Goal: Task Accomplishment & Management: Manage account settings

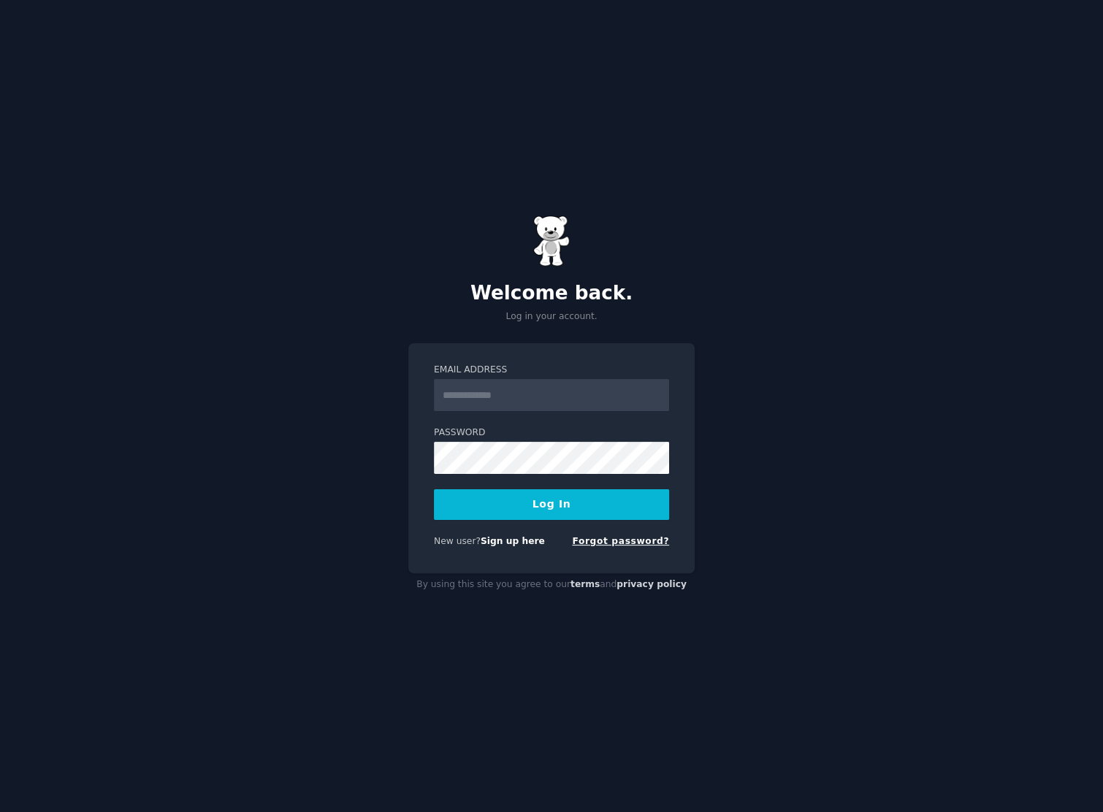
click at [648, 542] on link "Forgot password?" at bounding box center [620, 541] width 97 height 10
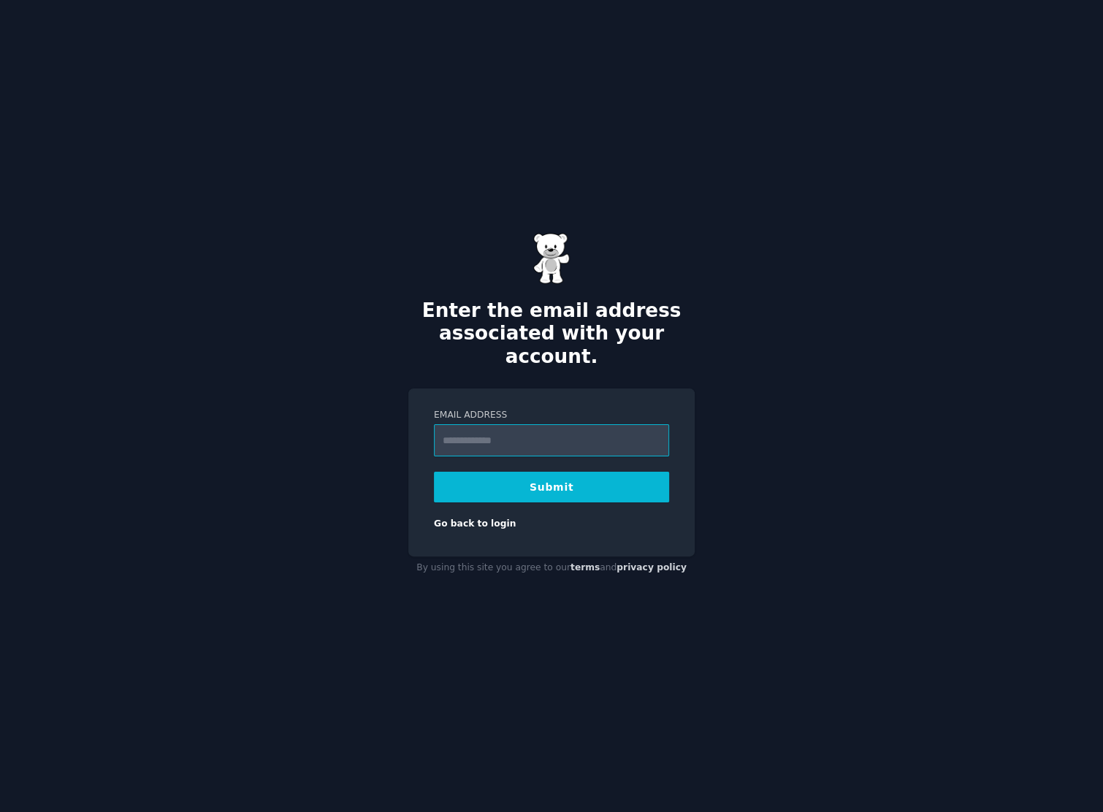
paste input "**********"
type input "**********"
click at [559, 472] on button "Submit" at bounding box center [551, 487] width 235 height 31
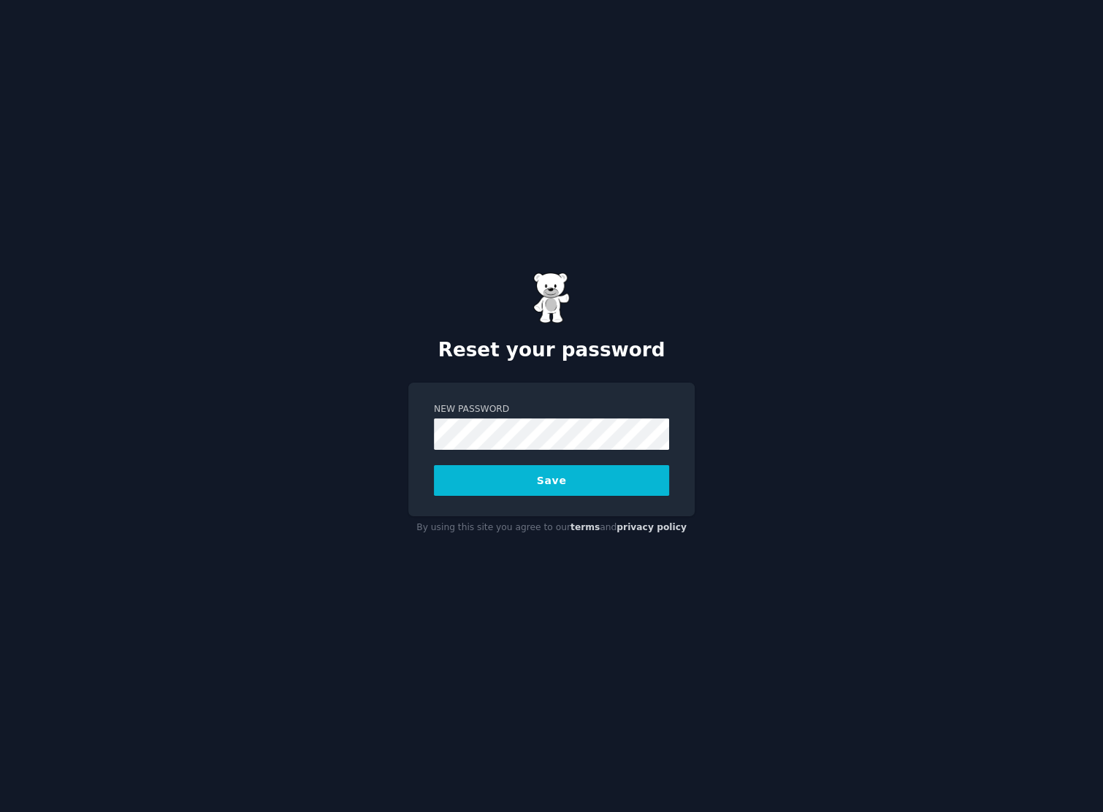
click at [259, 435] on div "Reset your password New Password Save By using this site you agree to our terms…" at bounding box center [551, 406] width 1103 height 812
click at [489, 476] on button "Save" at bounding box center [551, 480] width 235 height 31
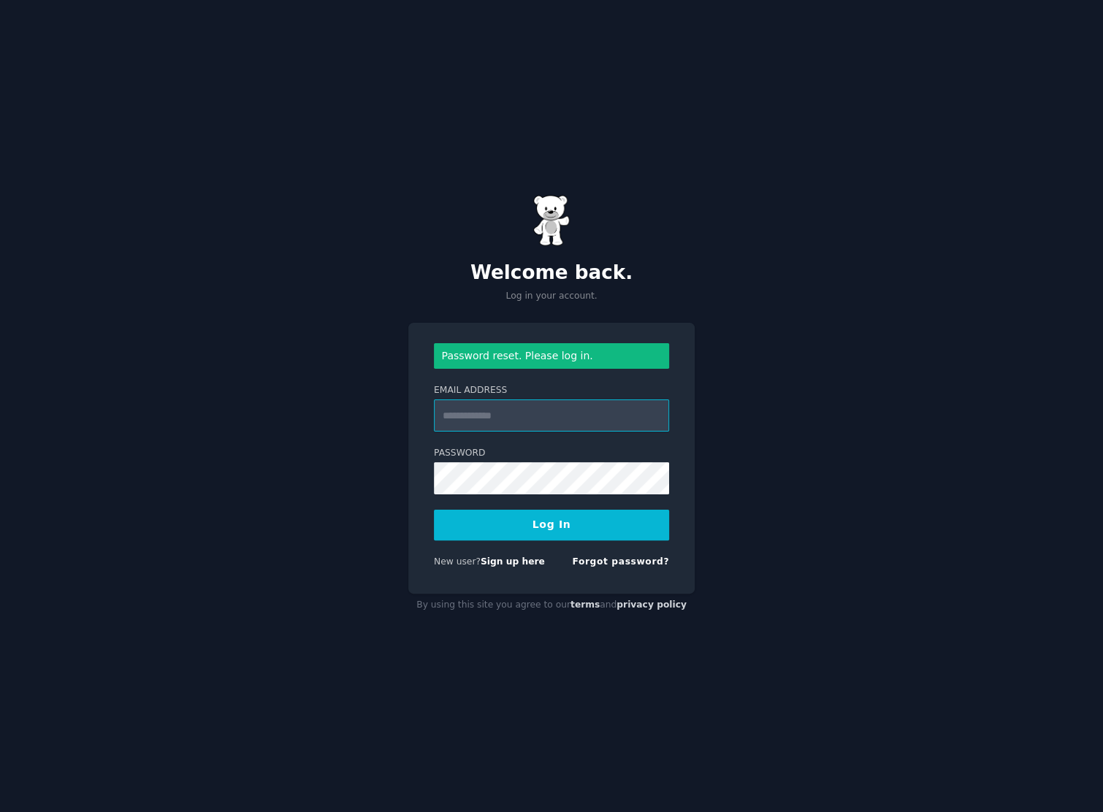
paste input "**********"
type input "**********"
click at [583, 522] on button "Log In" at bounding box center [551, 525] width 235 height 31
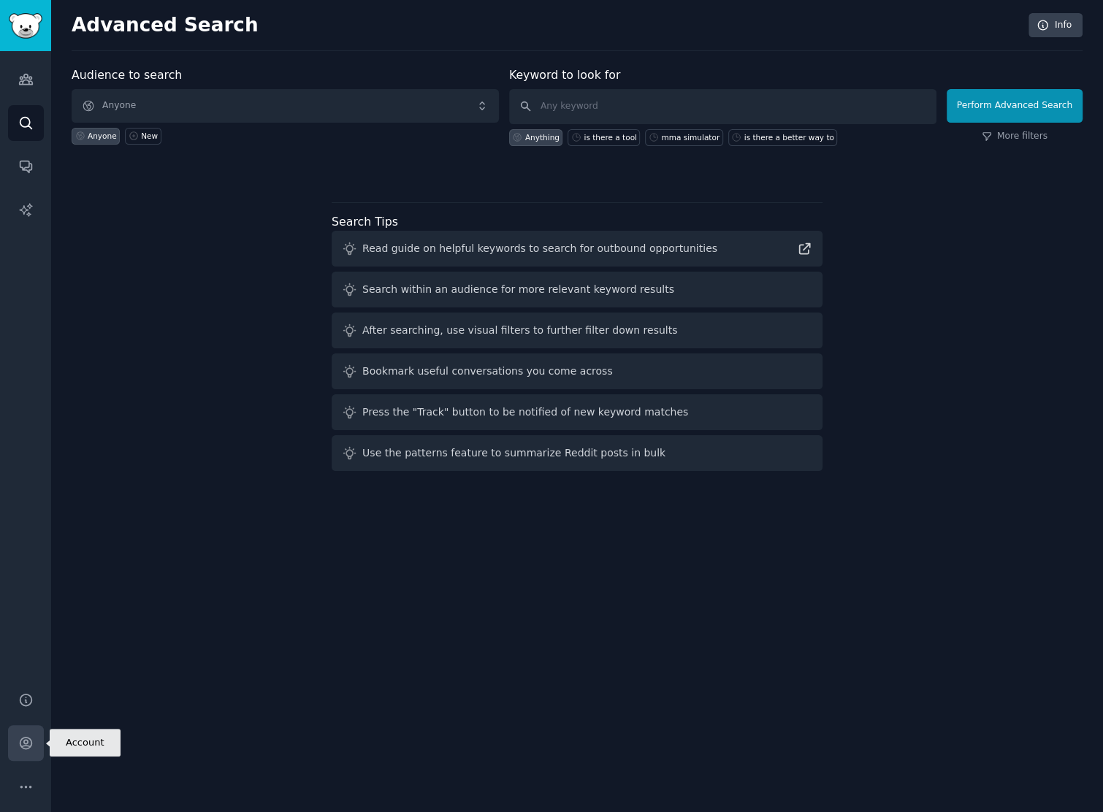
click at [26, 743] on icon "Sidebar" at bounding box center [26, 744] width 12 height 12
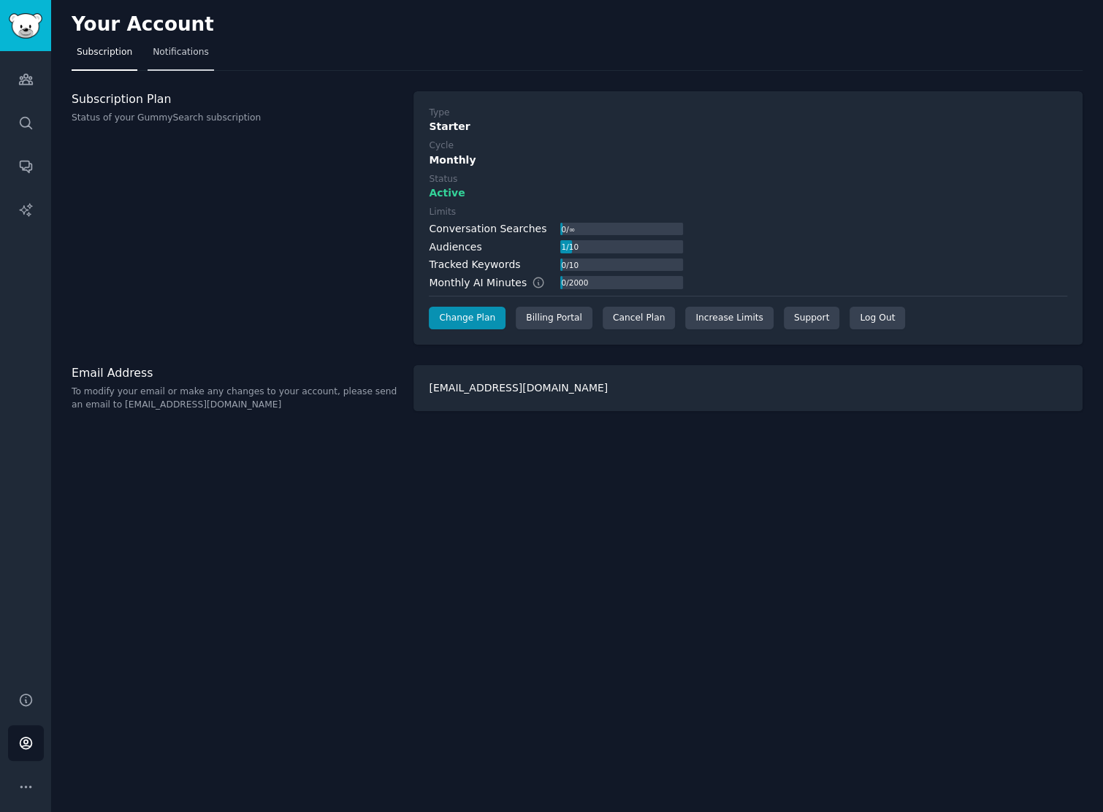
click at [165, 47] on span "Notifications" at bounding box center [181, 52] width 56 height 13
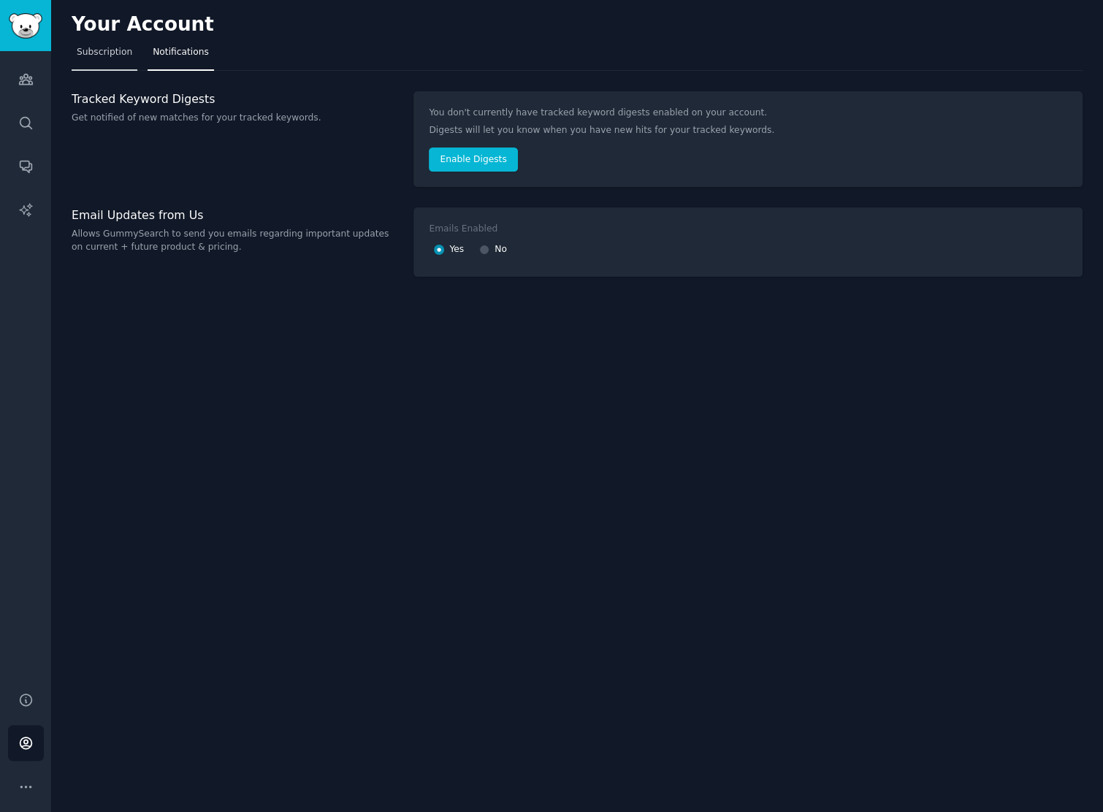
click at [99, 47] on span "Subscription" at bounding box center [104, 52] width 55 height 13
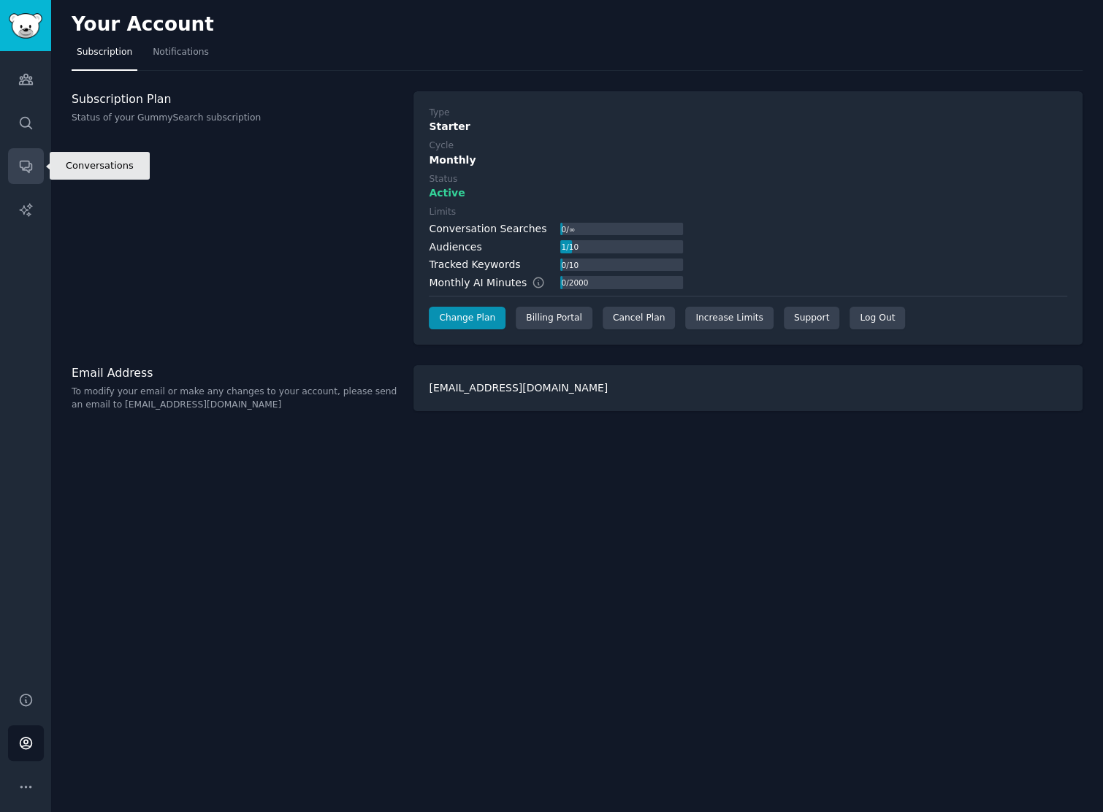
click at [26, 175] on link "Conversations" at bounding box center [26, 166] width 36 height 36
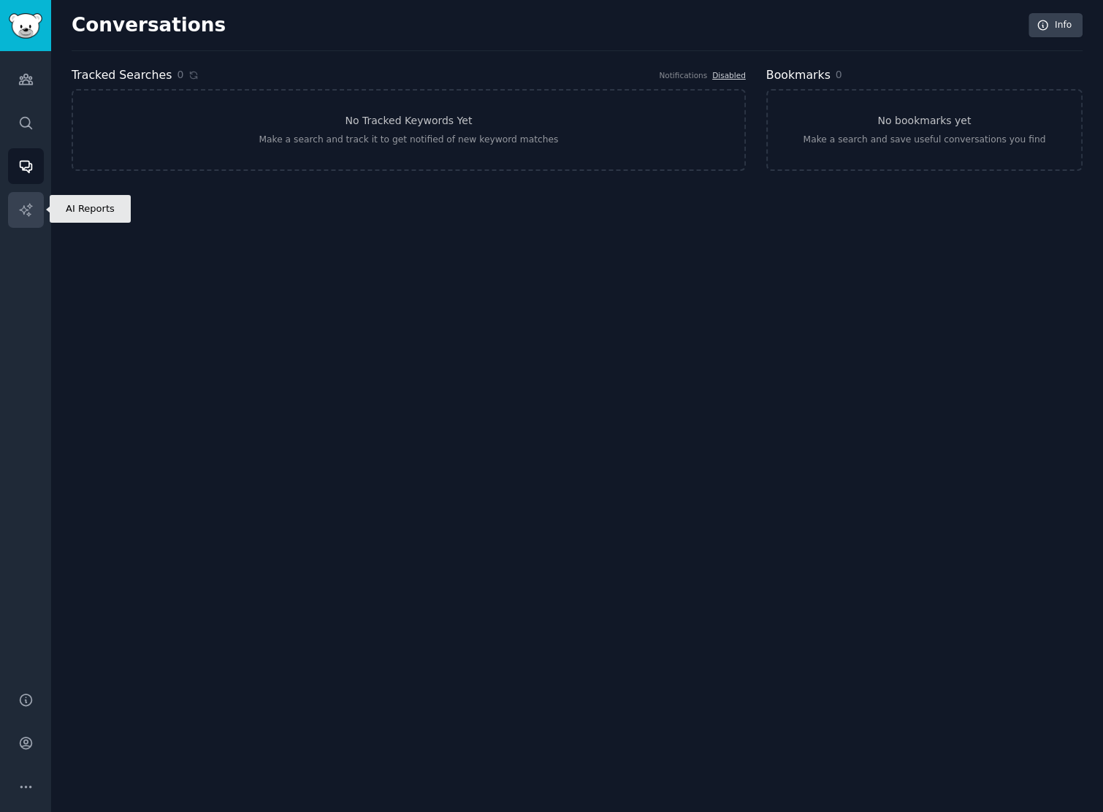
click at [21, 197] on link "AI Reports" at bounding box center [26, 210] width 36 height 36
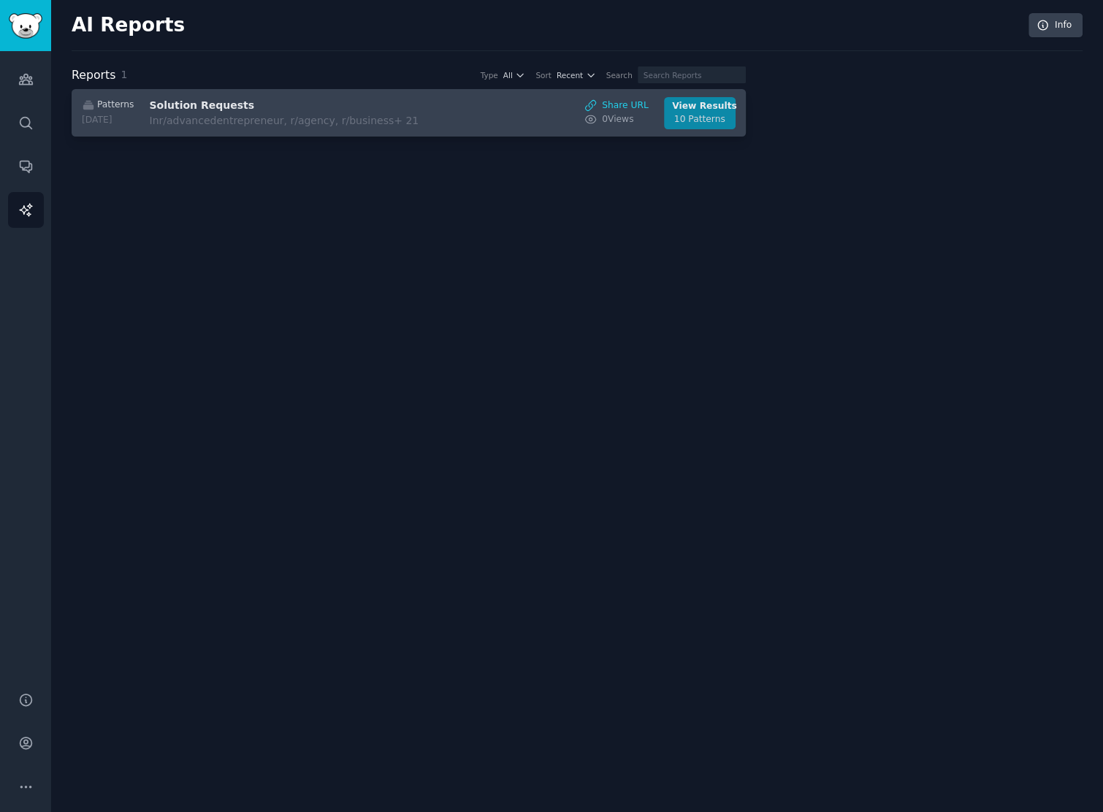
click at [697, 116] on div "10 Patterns" at bounding box center [699, 119] width 55 height 13
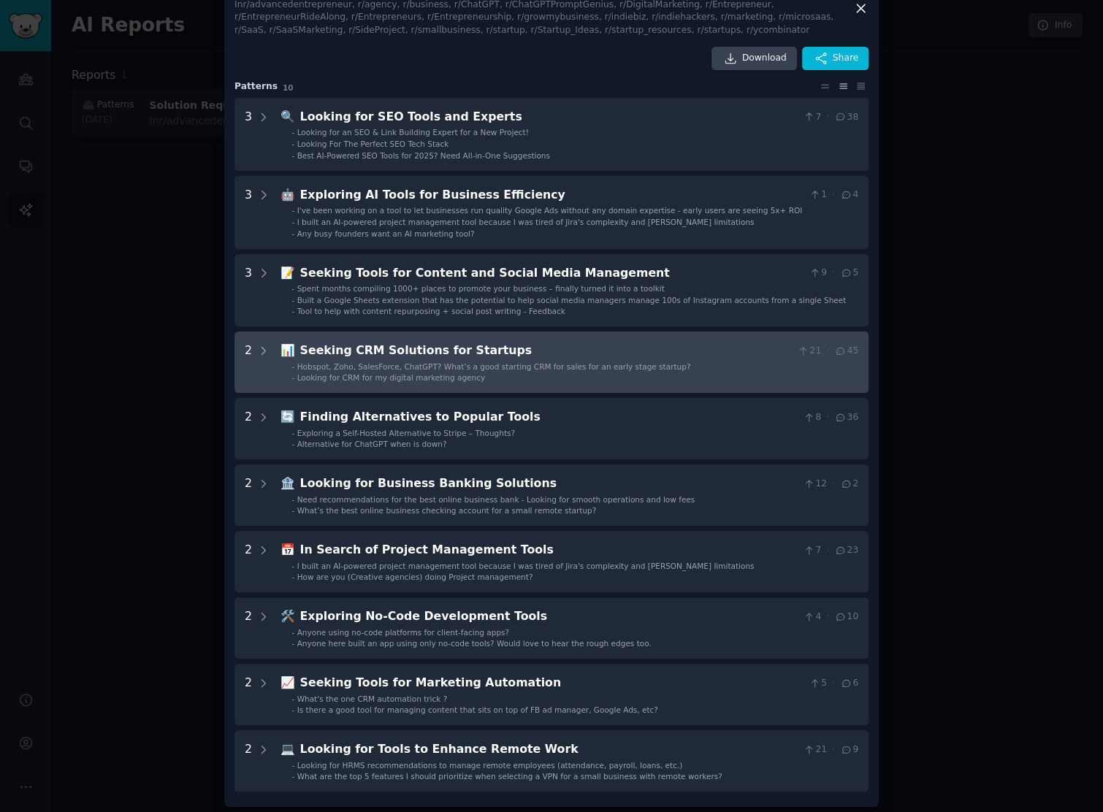
scroll to position [45, 0]
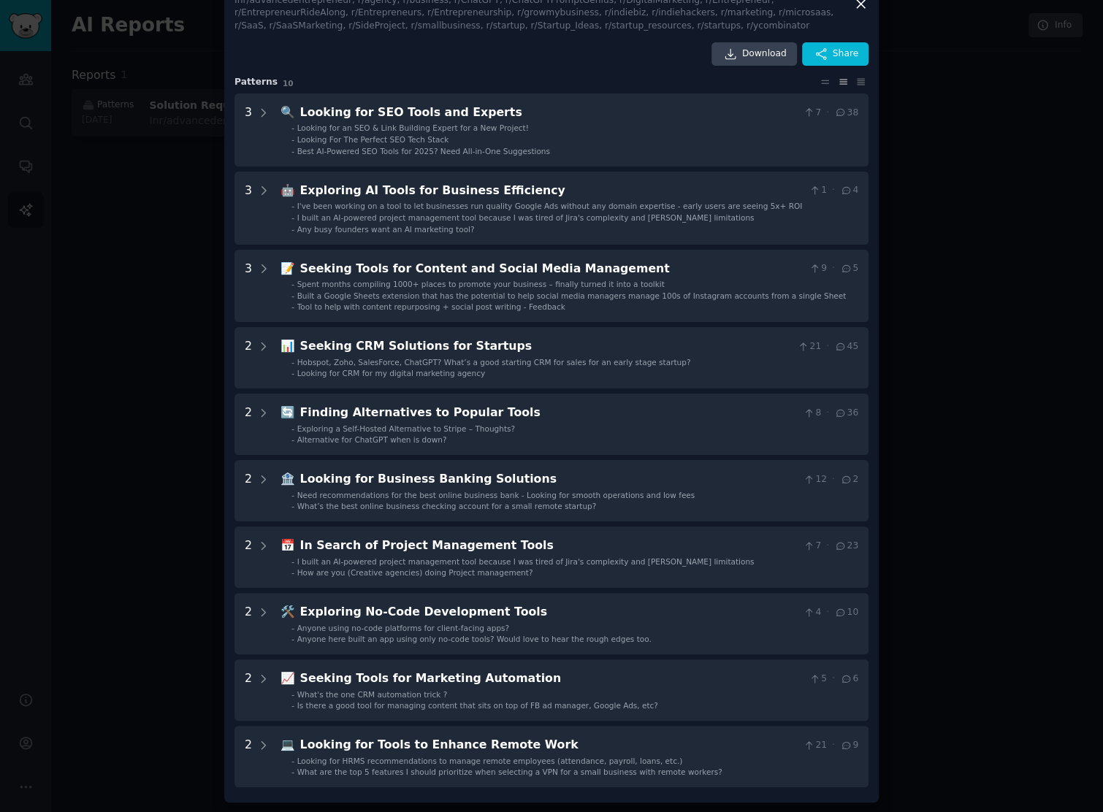
click at [134, 302] on div at bounding box center [551, 406] width 1103 height 812
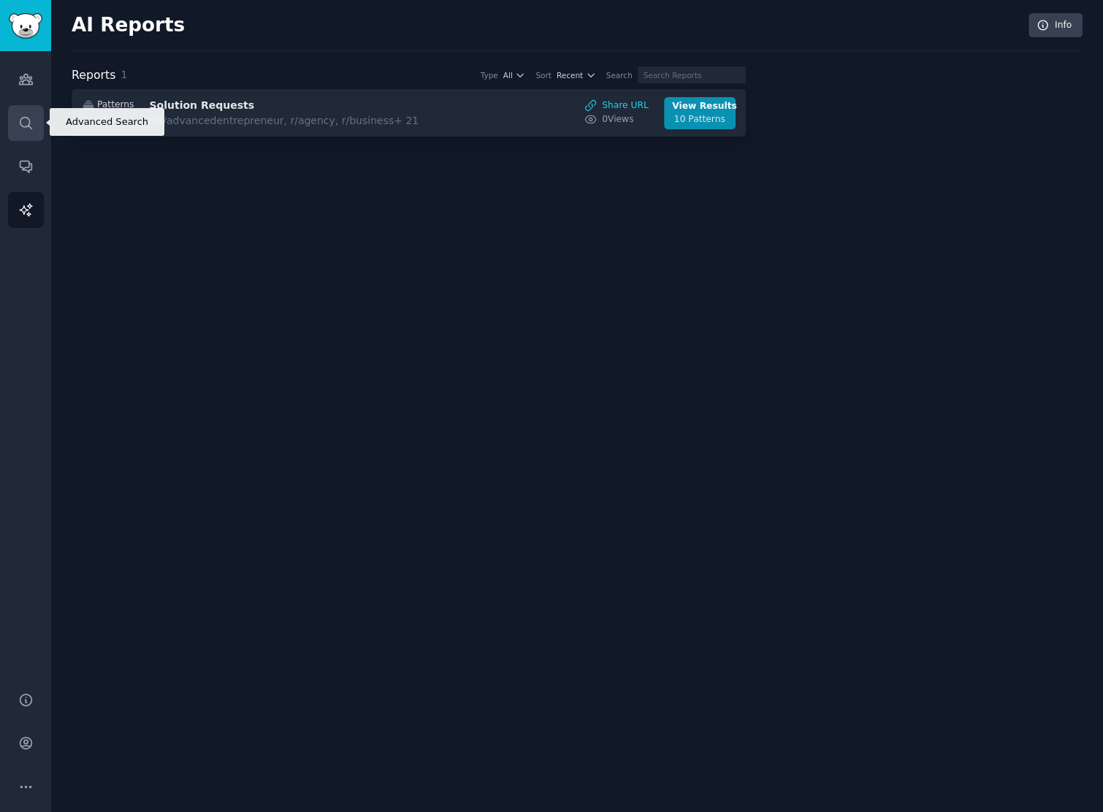
click at [32, 115] on icon "Sidebar" at bounding box center [25, 122] width 15 height 15
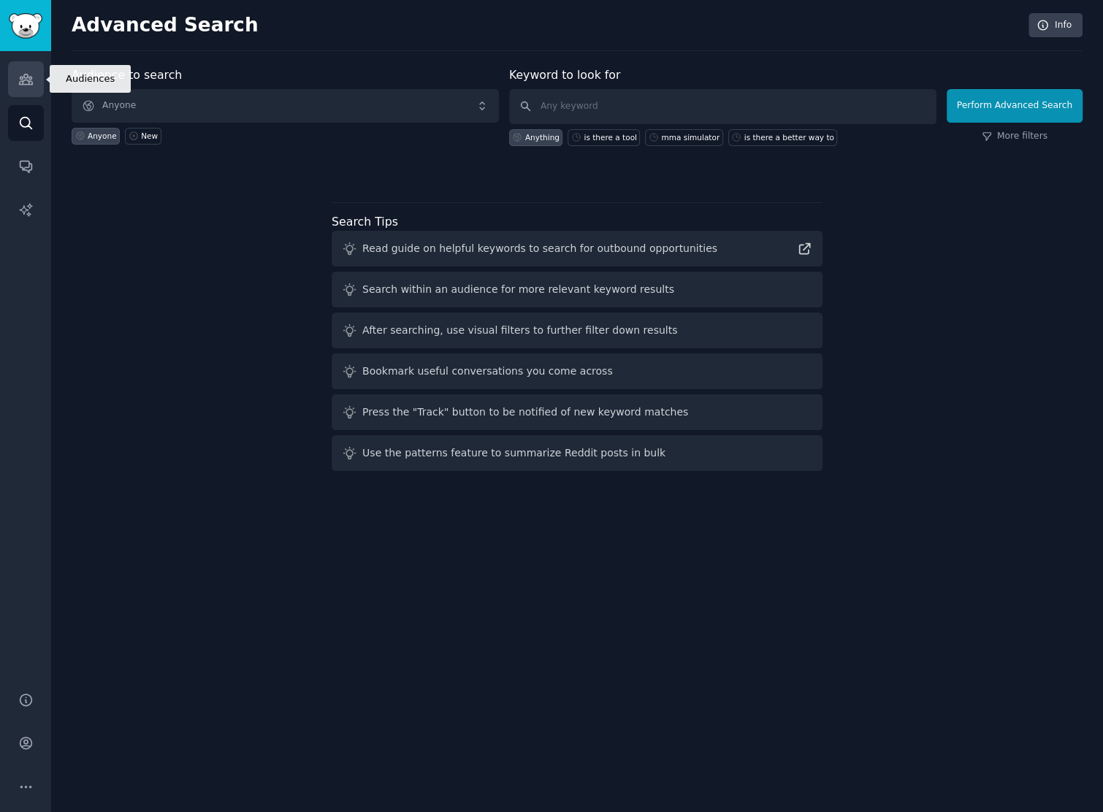
click at [23, 83] on icon "Sidebar" at bounding box center [25, 79] width 13 height 10
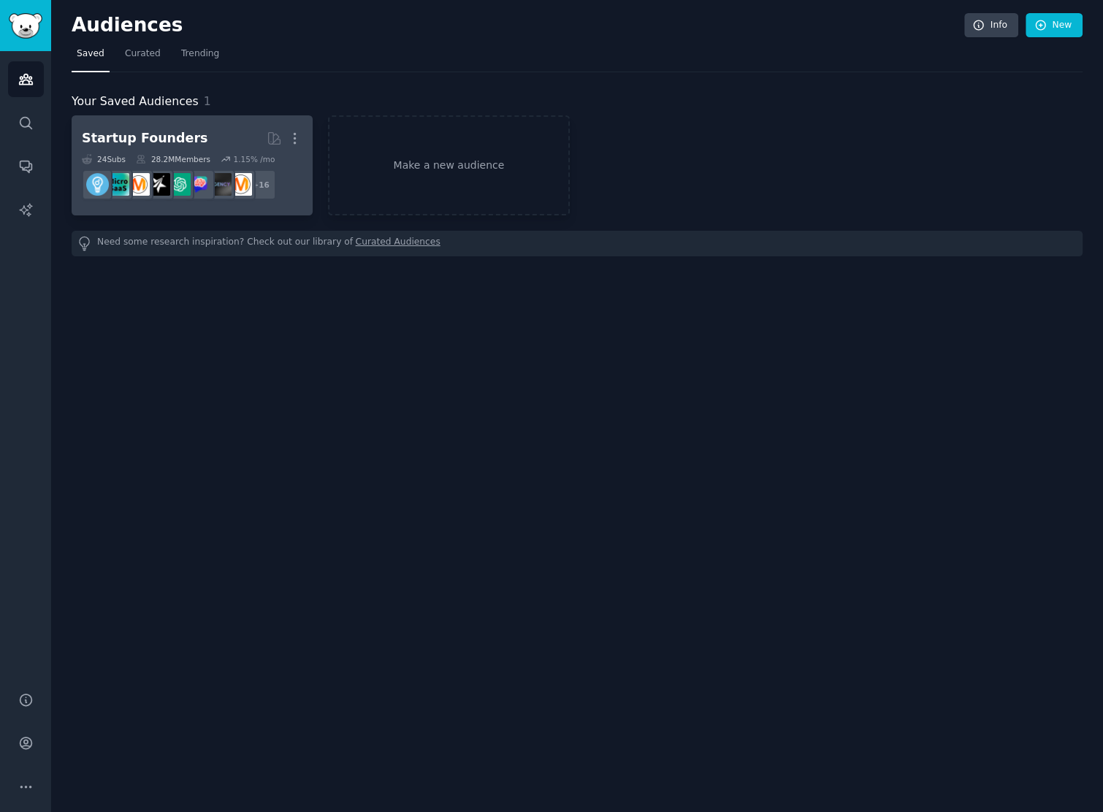
click at [196, 129] on h2 "Startup Founders More" at bounding box center [192, 139] width 221 height 26
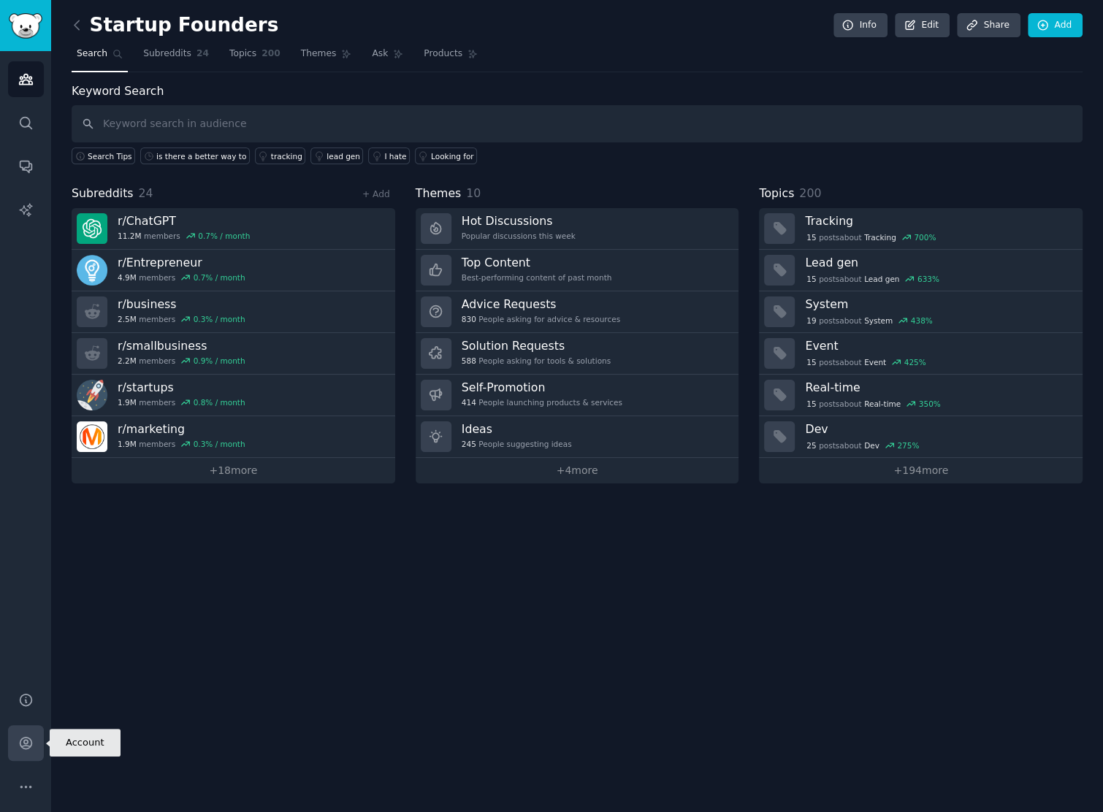
click at [31, 735] on icon "Sidebar" at bounding box center [25, 742] width 15 height 15
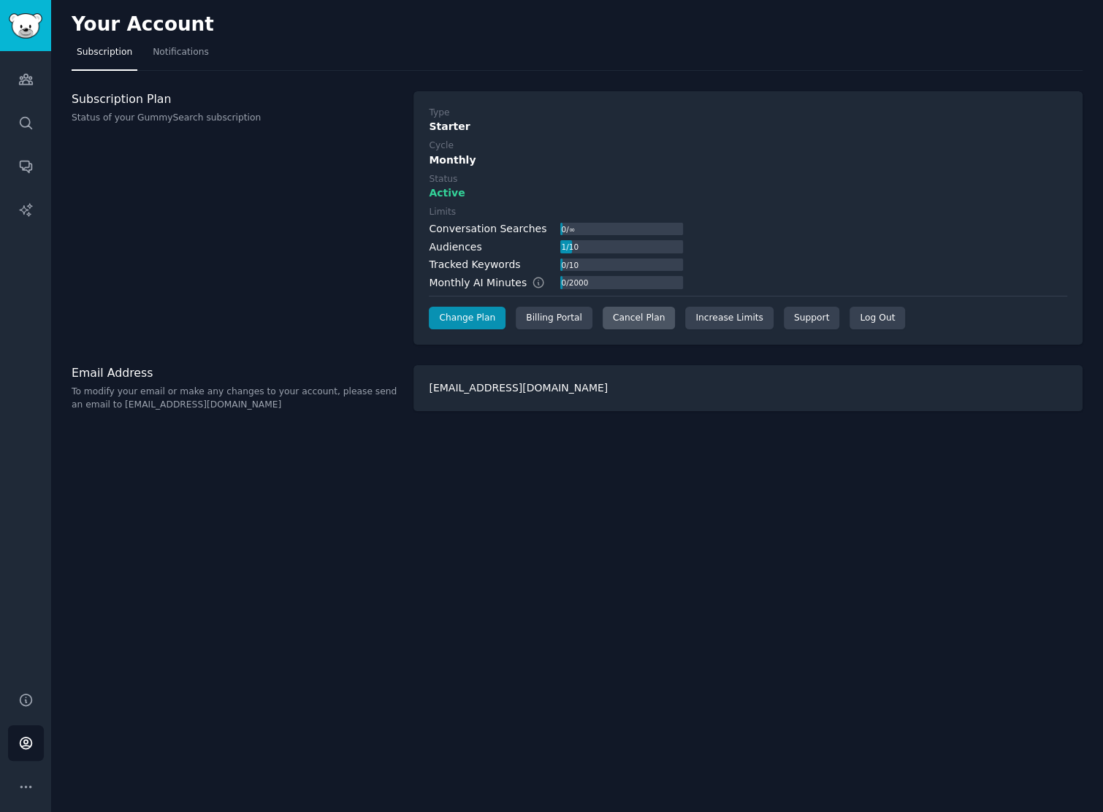
click at [633, 317] on div "Cancel Plan" at bounding box center [638, 318] width 72 height 23
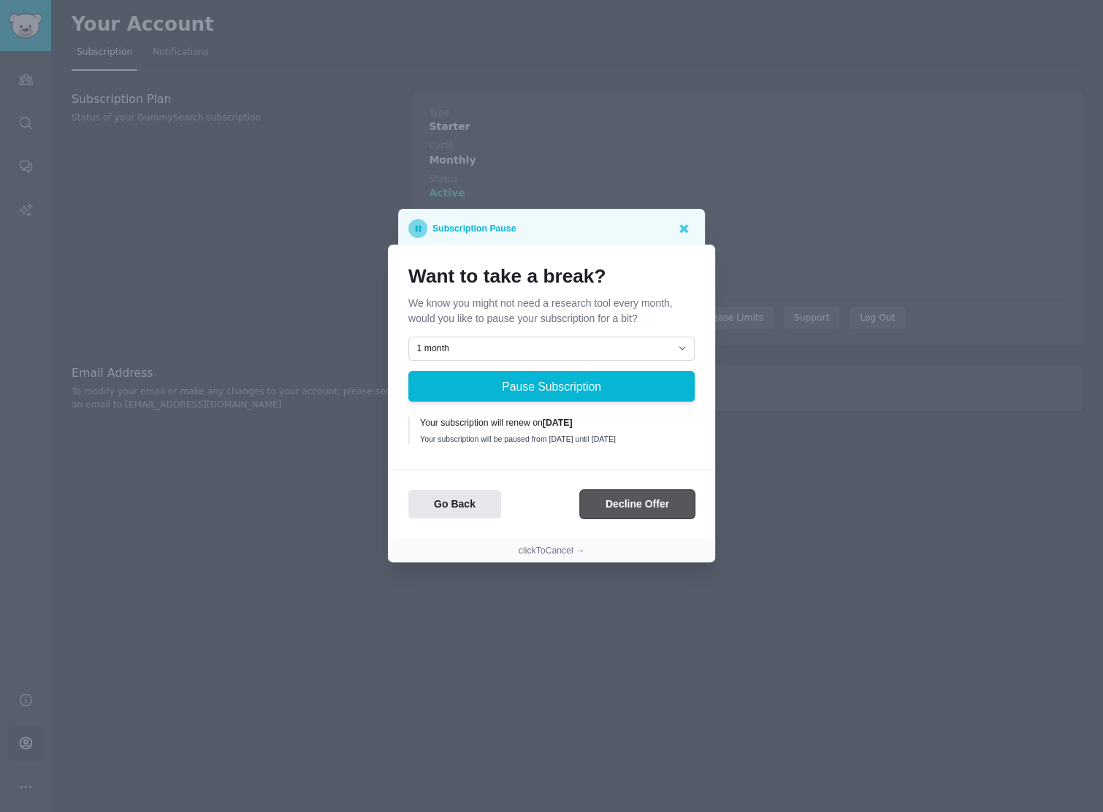
click at [629, 504] on button "Decline Offer" at bounding box center [637, 504] width 115 height 28
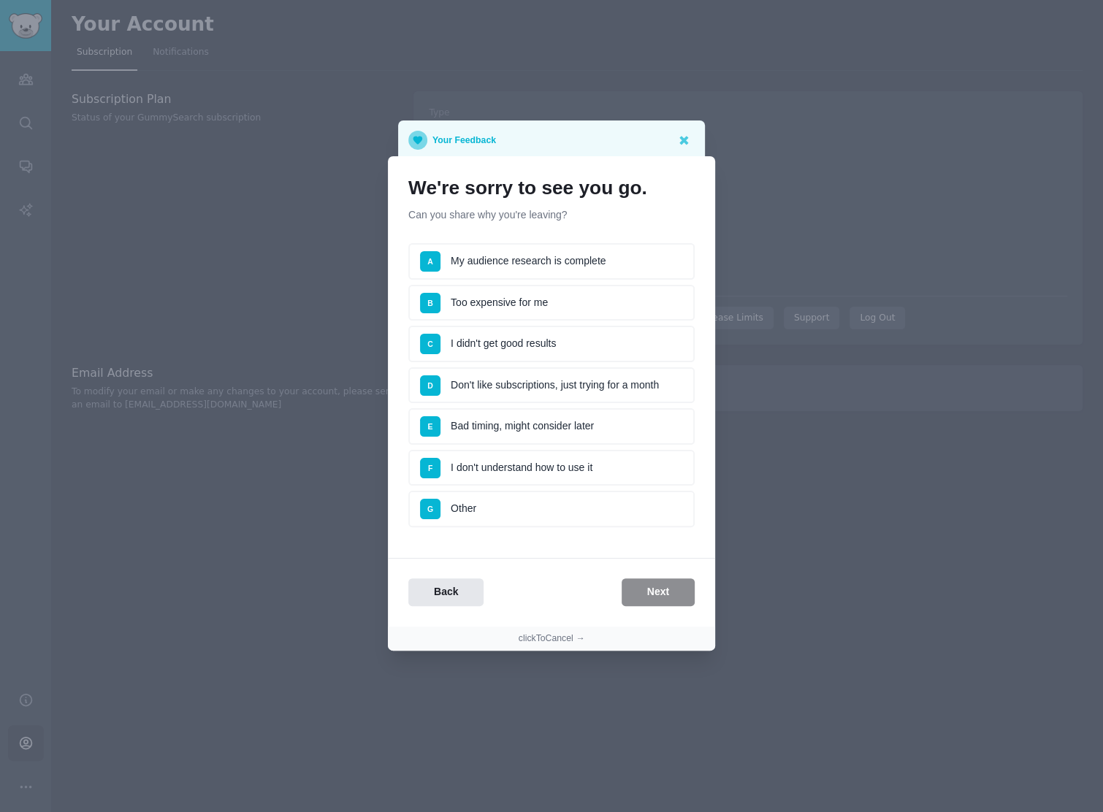
click at [581, 508] on li "G Other" at bounding box center [551, 509] width 286 height 37
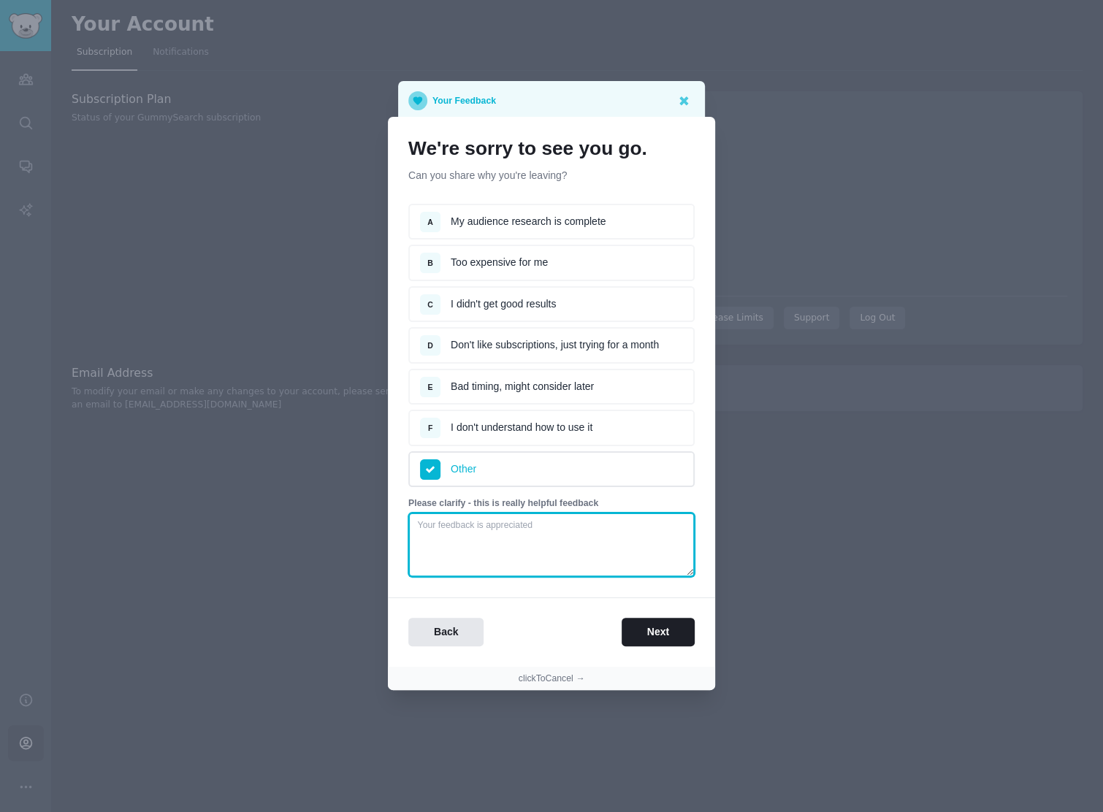
click at [517, 530] on textarea at bounding box center [551, 545] width 286 height 64
type textarea "employee turnover"
click at [683, 648] on div "We're sorry to see you go. Can you share why you're leaving? Survey A My audien…" at bounding box center [551, 392] width 327 height 550
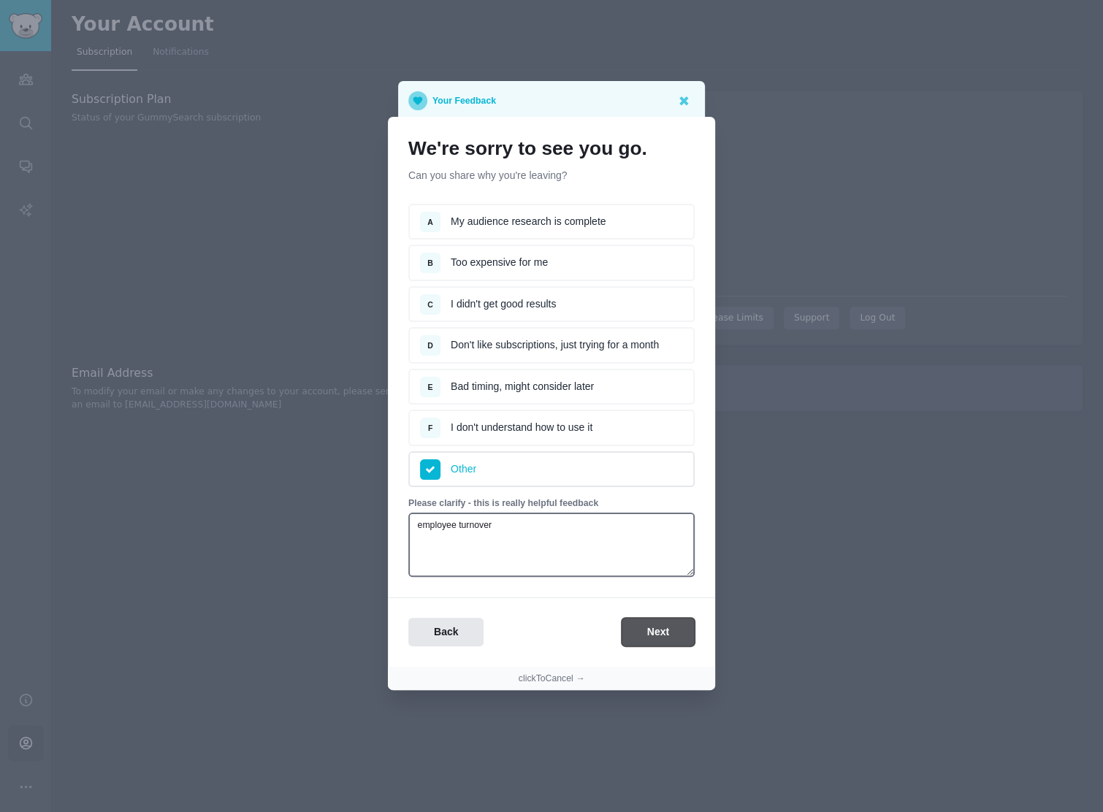
click at [678, 632] on button "Next" at bounding box center [657, 632] width 73 height 28
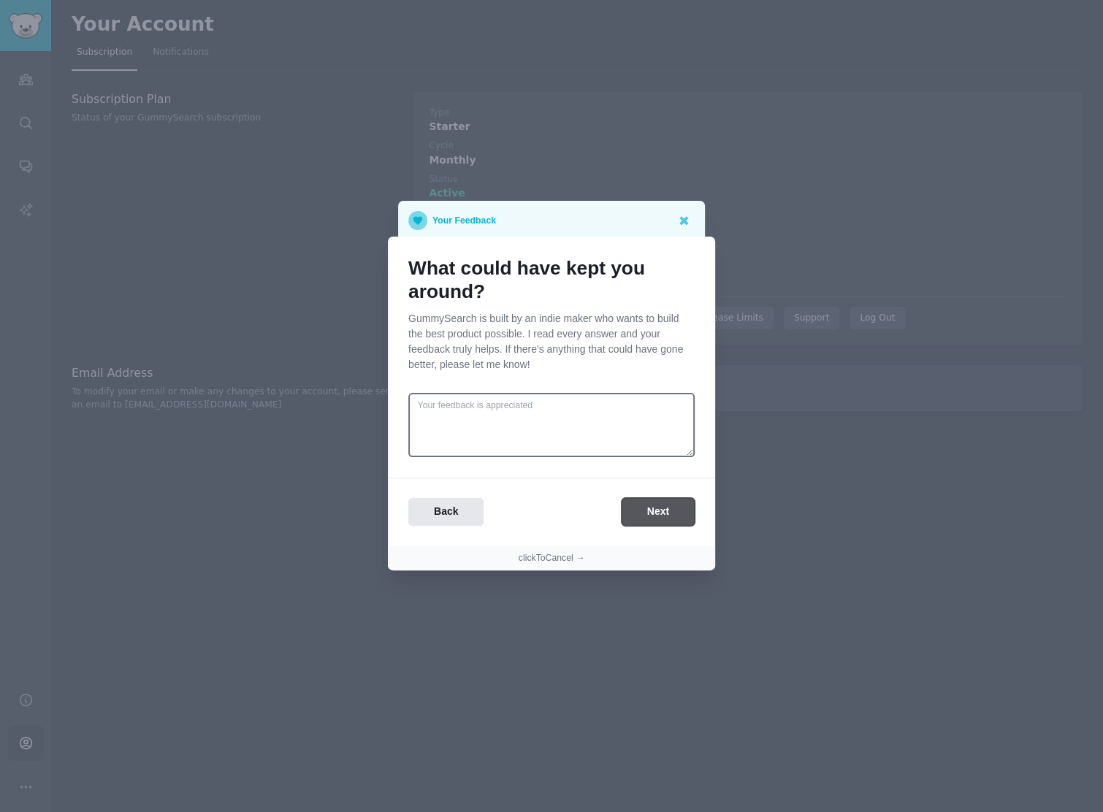
click at [660, 503] on button "Next" at bounding box center [657, 512] width 73 height 28
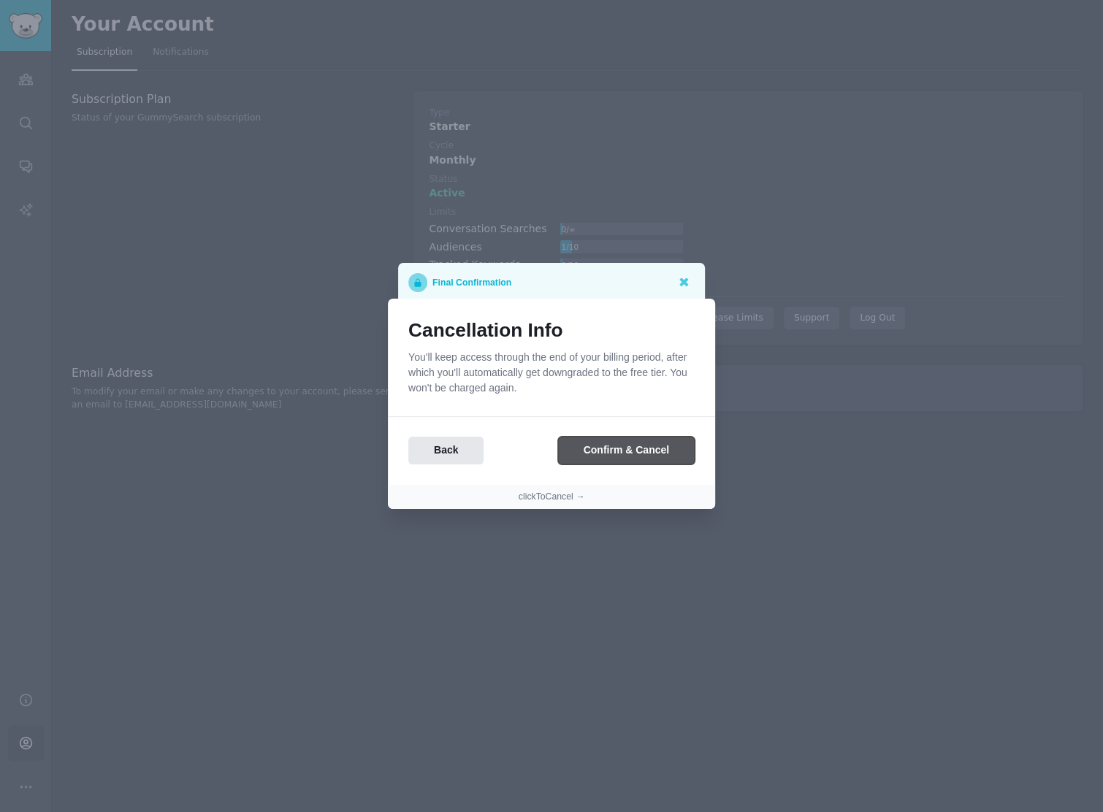
click at [660, 453] on button "Confirm & Cancel" at bounding box center [626, 451] width 137 height 28
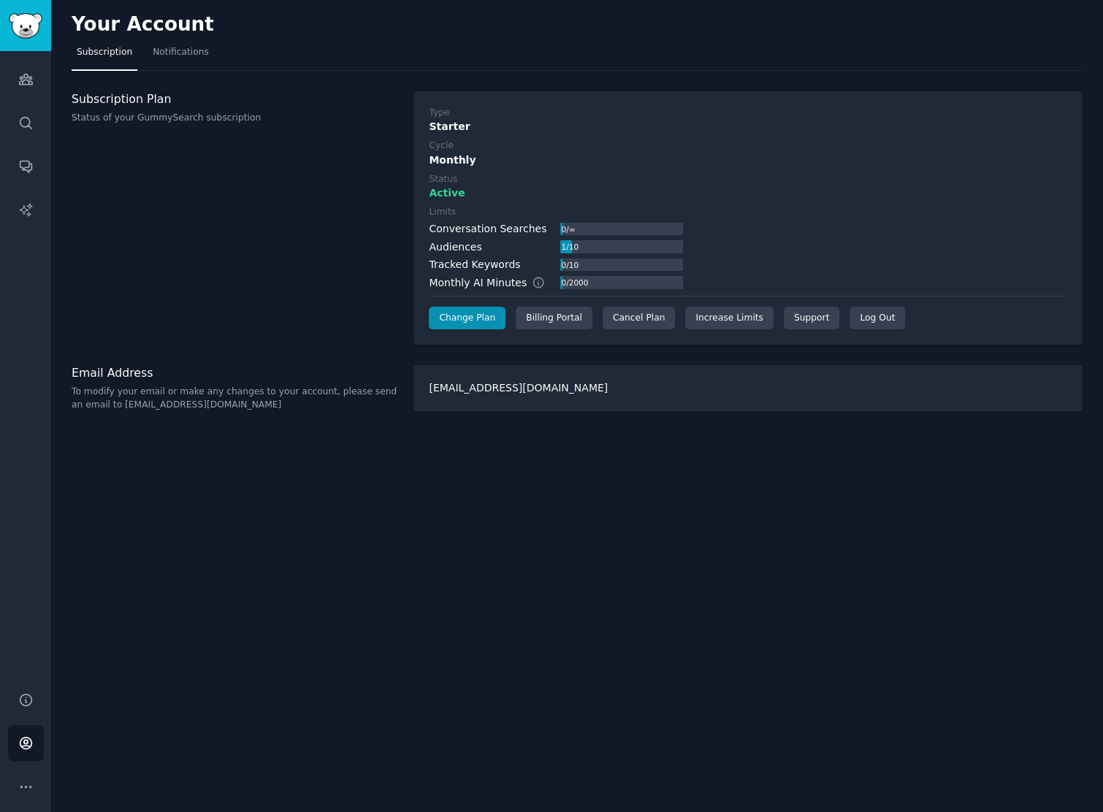
click at [696, 522] on div "Your Account Subscription Notifications Subscription Plan Status of your GummyS…" at bounding box center [577, 406] width 1052 height 812
click at [220, 508] on div "Your Account Subscription Notifications Subscription Plan Status of your GummyS…" at bounding box center [577, 406] width 1052 height 812
